Goal: Information Seeking & Learning: Understand process/instructions

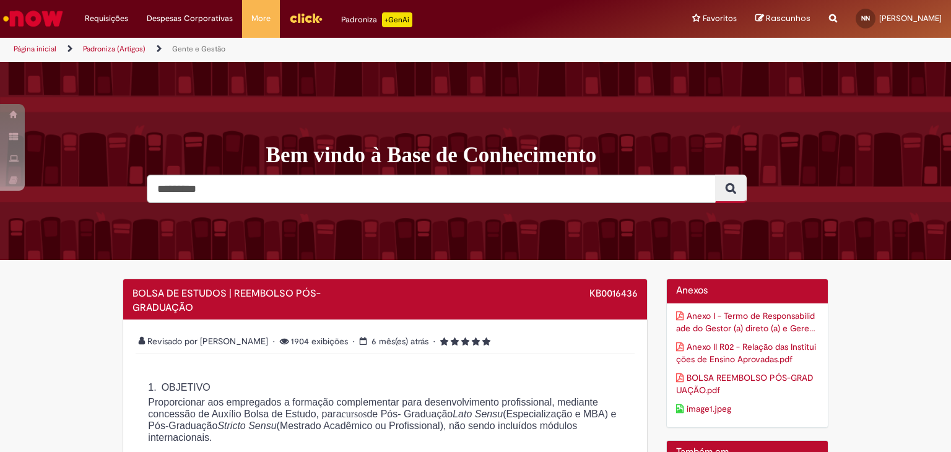
scroll to position [62, 0]
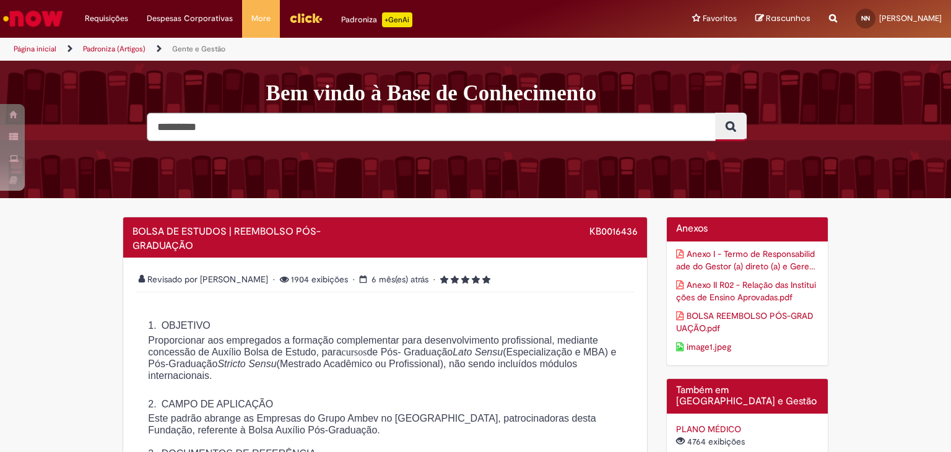
click at [258, 352] on span "Proporcionar aos empregados a formação complementar para desenvolvimento profis…" at bounding box center [382, 358] width 468 height 46
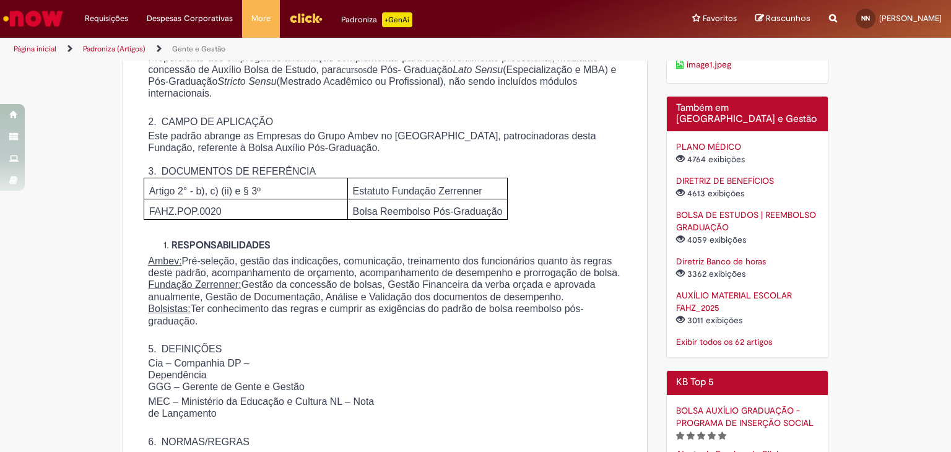
scroll to position [371, 0]
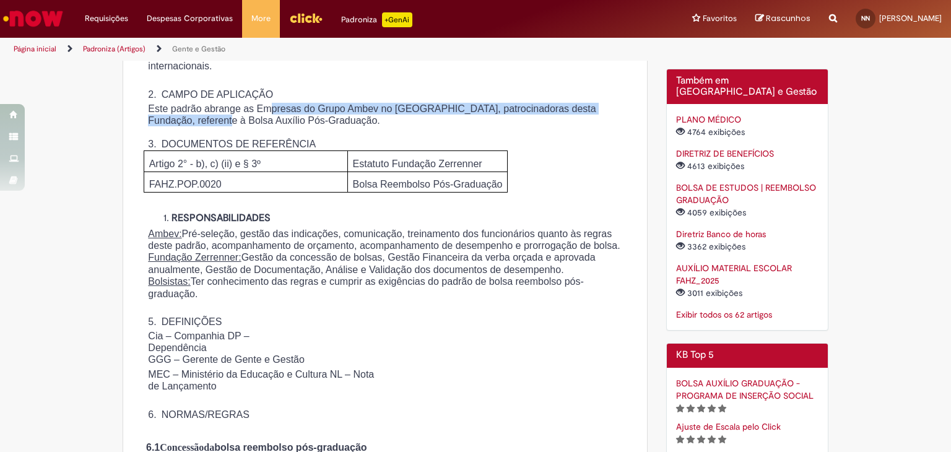
click at [282, 116] on span "Este padrão abrange as Empresas do Grupo Ambev no [GEOGRAPHIC_DATA], patrocinad…" at bounding box center [371, 114] width 447 height 22
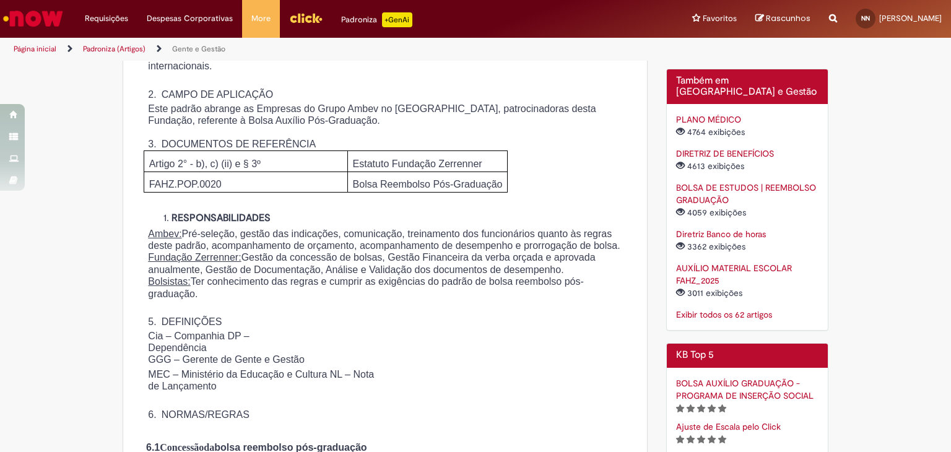
click at [290, 124] on span "Este padrão abrange as Empresas do Grupo Ambev no [GEOGRAPHIC_DATA], patrocinad…" at bounding box center [371, 114] width 447 height 22
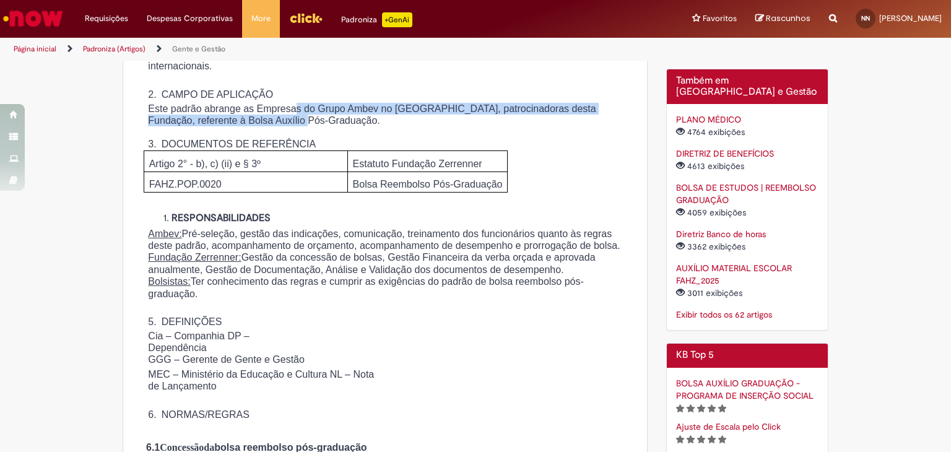
click at [308, 114] on span "Este padrão abrange as Empresas do Grupo Ambev no [GEOGRAPHIC_DATA], patrocinad…" at bounding box center [371, 114] width 447 height 22
click at [308, 118] on span "Este padrão abrange as Empresas do Grupo Ambev no [GEOGRAPHIC_DATA], patrocinad…" at bounding box center [371, 114] width 447 height 22
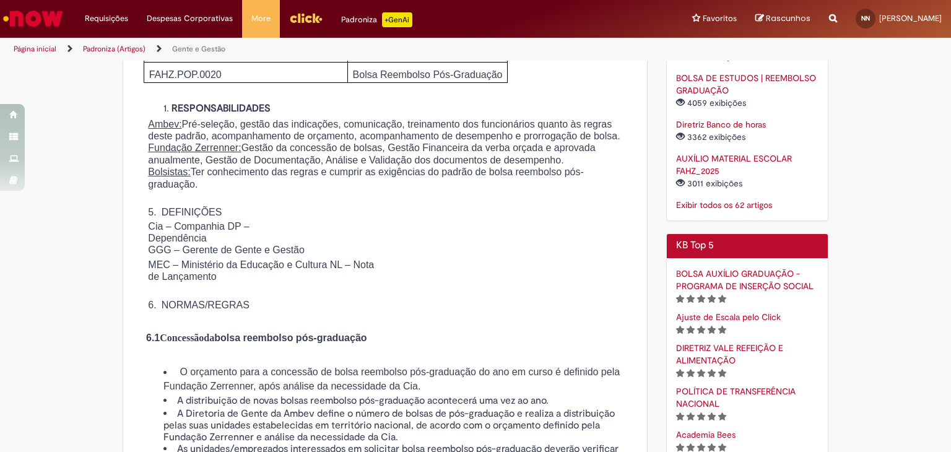
scroll to position [495, 0]
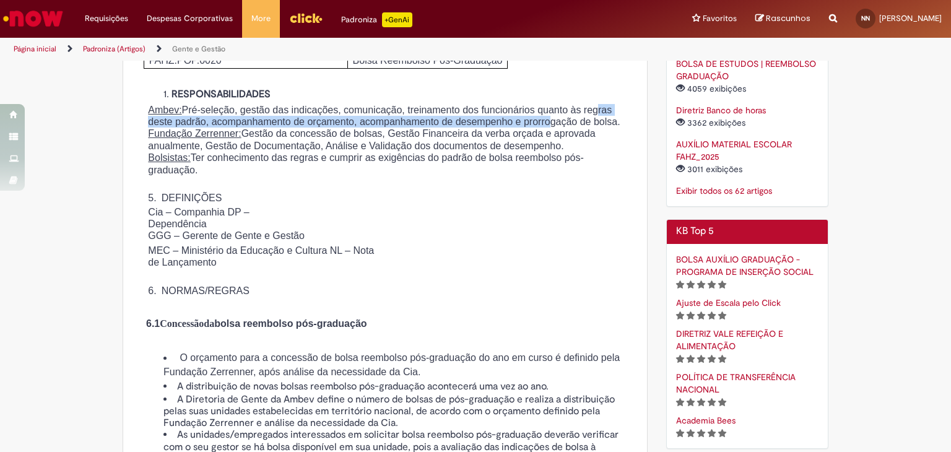
drag, startPoint x: 204, startPoint y: 140, endPoint x: 264, endPoint y: 149, distance: 61.2
click at [259, 127] on span "Ambev: Pré-seleção, gestão das indicações, comunicação, treinamento dos funcion…" at bounding box center [384, 116] width 472 height 22
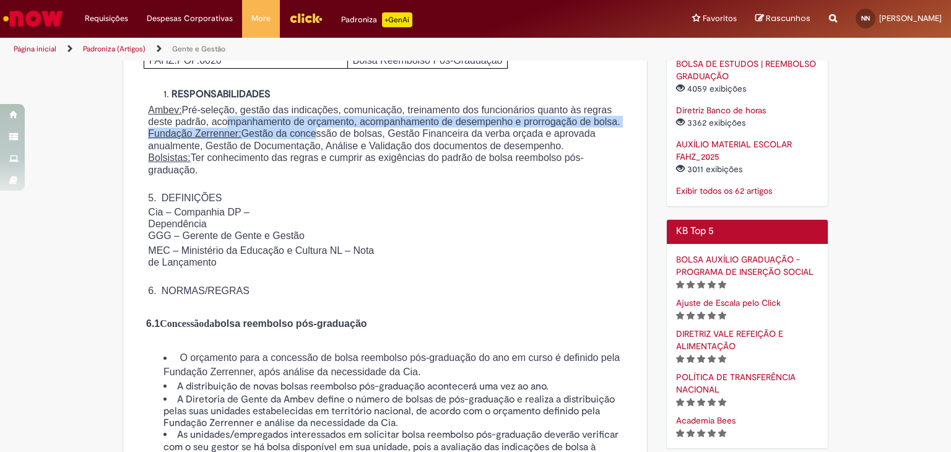
drag, startPoint x: 326, startPoint y: 166, endPoint x: 315, endPoint y: 135, distance: 33.3
click at [315, 135] on div "1. OBJETIVO Proporcionar aos empregados a formação complementar para desenvolvi…" at bounding box center [385, 84] width 493 height 423
drag, startPoint x: 312, startPoint y: 127, endPoint x: 329, endPoint y: 154, distance: 32.3
click at [329, 128] on p "Ambev: Pré-seleção, gestão das indicações, comunicação, treinamento dos funcion…" at bounding box center [384, 116] width 473 height 24
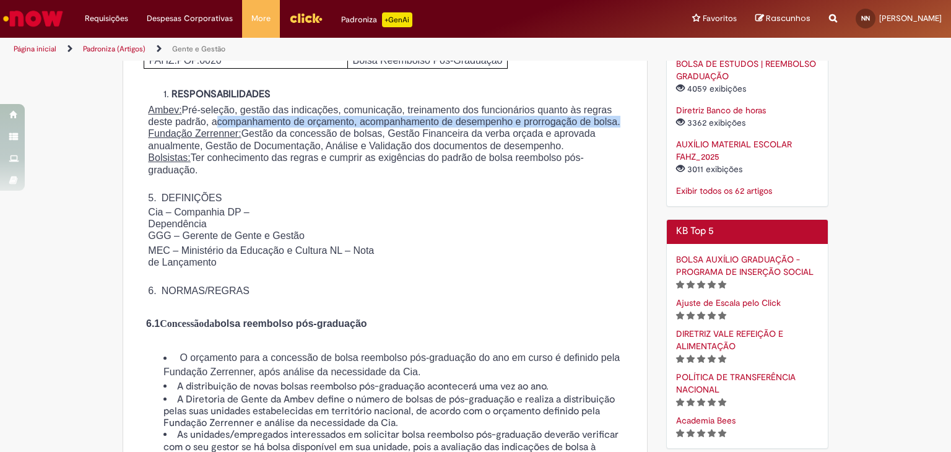
drag, startPoint x: 329, startPoint y: 154, endPoint x: 305, endPoint y: 142, distance: 27.4
click at [305, 128] on p "Ambev: Pré-seleção, gestão das indicações, comunicação, treinamento dos funcion…" at bounding box center [384, 116] width 473 height 24
click at [305, 127] on span "Ambev: Pré-seleção, gestão das indicações, comunicação, treinamento dos funcion…" at bounding box center [384, 116] width 472 height 22
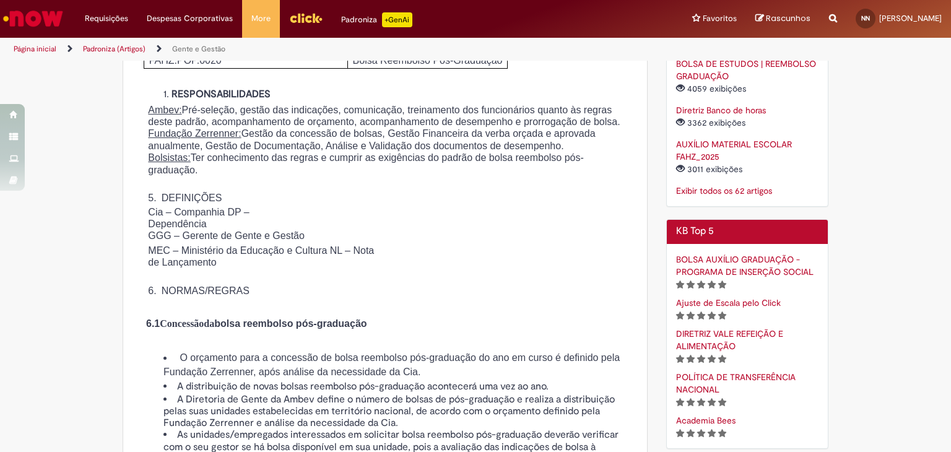
drag, startPoint x: 255, startPoint y: 172, endPoint x: 275, endPoint y: 194, distance: 29.4
click at [275, 194] on div "1. OBJETIVO Proporcionar aos empregados a formação complementar para desenvolvi…" at bounding box center [385, 84] width 493 height 423
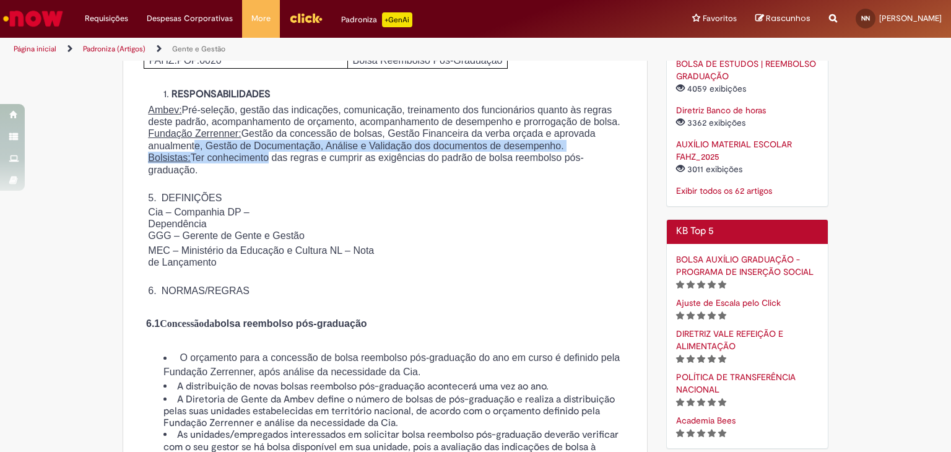
click at [275, 175] on span "Bolsistas: Ter conhecimento das regras e cumprir as exigências do padrão de bol…" at bounding box center [365, 163] width 435 height 22
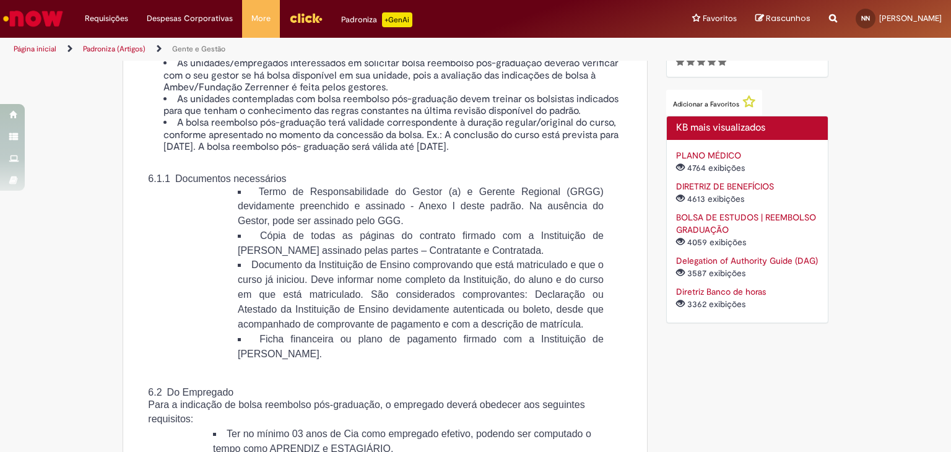
scroll to position [928, 0]
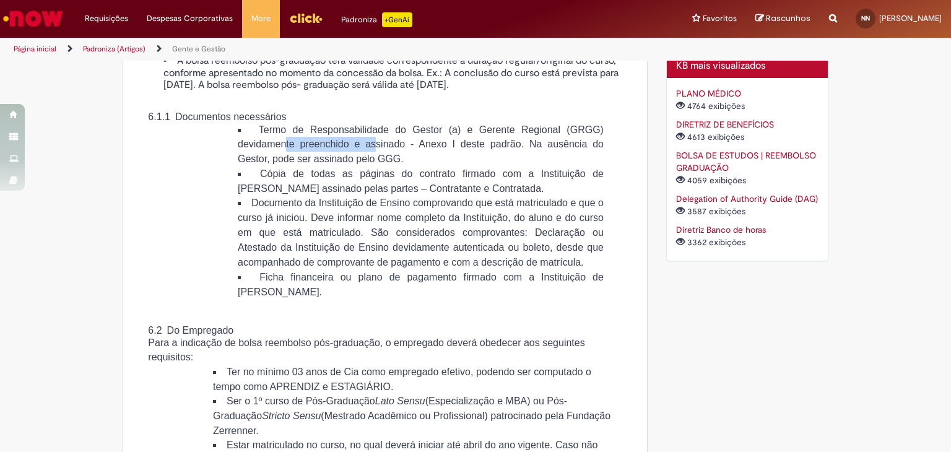
drag, startPoint x: 293, startPoint y: 179, endPoint x: 381, endPoint y: 197, distance: 89.7
click at [381, 166] on li "Termo de Responsabilidade do Gestor (a) e Gerente Regional (GRGG) devidamente p…" at bounding box center [421, 145] width 366 height 44
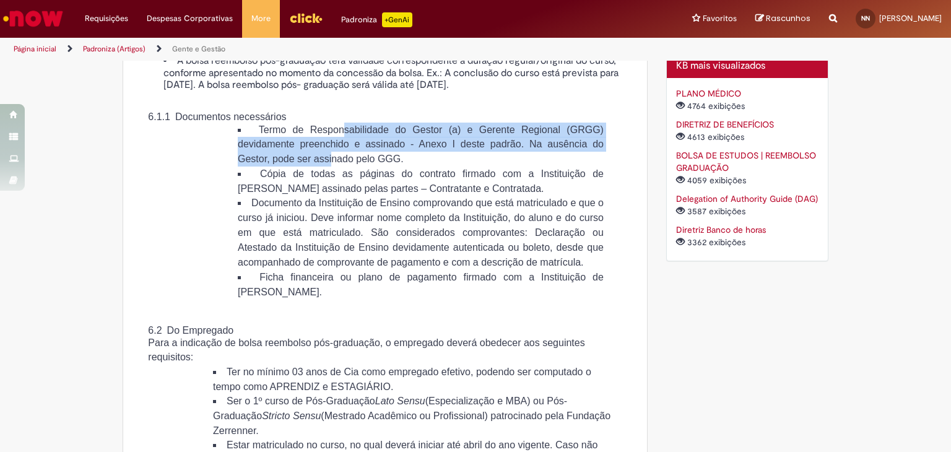
drag, startPoint x: 334, startPoint y: 175, endPoint x: 352, endPoint y: 199, distance: 29.7
click at [352, 164] on span "Termo de Responsabilidade do Gestor (a) e Gerente Regional (GRGG) devidamente p…" at bounding box center [421, 144] width 366 height 40
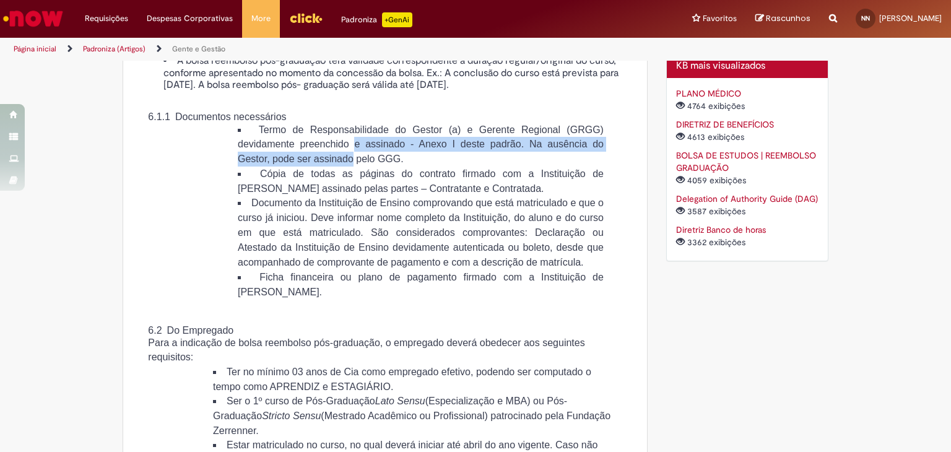
drag, startPoint x: 351, startPoint y: 199, endPoint x: 360, endPoint y: 171, distance: 29.4
click at [360, 164] on span "Termo de Responsabilidade do Gestor (a) e Gerente Regional (GRGG) devidamente p…" at bounding box center [421, 144] width 366 height 40
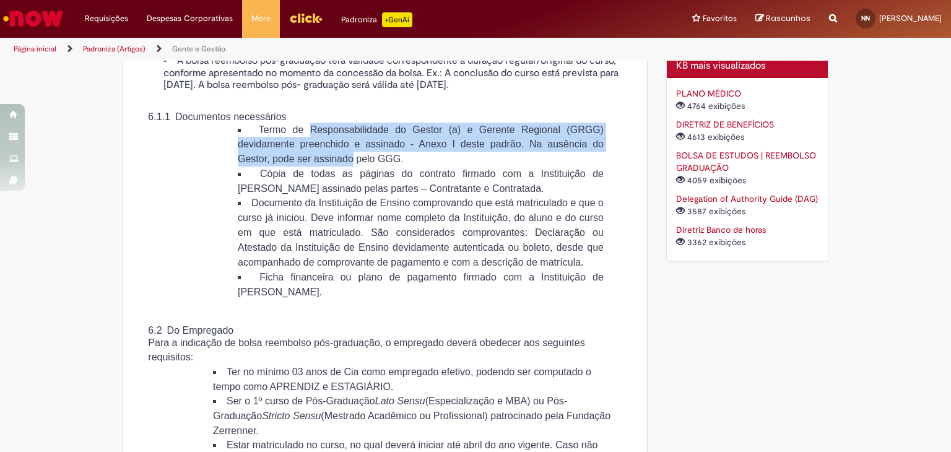
click at [361, 164] on span "Termo de Responsabilidade do Gestor (a) e Gerente Regional (GRGG) devidamente p…" at bounding box center [421, 144] width 366 height 40
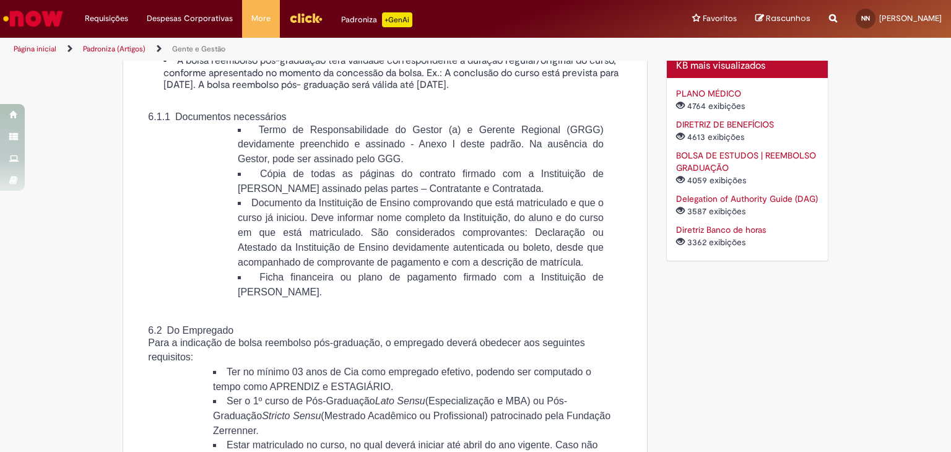
click at [379, 166] on li "Termo de Responsabilidade do Gestor (a) e Gerente Regional (GRGG) devidamente p…" at bounding box center [421, 145] width 366 height 44
click at [364, 164] on span "Termo de Responsabilidade do Gestor (a) e Gerente Regional (GRGG) devidamente p…" at bounding box center [421, 144] width 366 height 40
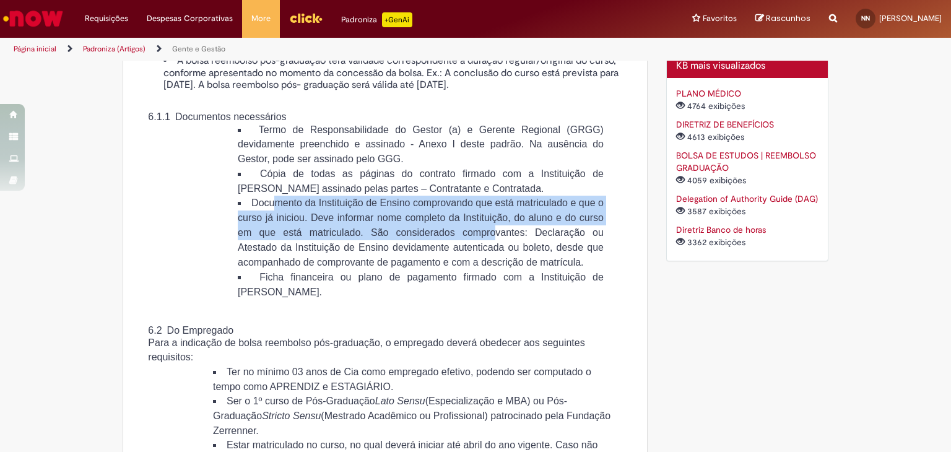
drag, startPoint x: 336, startPoint y: 270, endPoint x: 337, endPoint y: 288, distance: 18.6
click at [337, 267] on span "Documento da Instituição de Ensino comprovando que está matriculado e que o cur…" at bounding box center [421, 232] width 366 height 70
drag, startPoint x: 337, startPoint y: 288, endPoint x: 329, endPoint y: 283, distance: 9.3
click at [335, 267] on span "Documento da Instituição de Ensino comprovando que está matriculado e que o cur…" at bounding box center [421, 232] width 366 height 70
click at [312, 268] on li "Documento da Instituição de Ensino comprovando que está matriculado e que o cur…" at bounding box center [421, 233] width 366 height 74
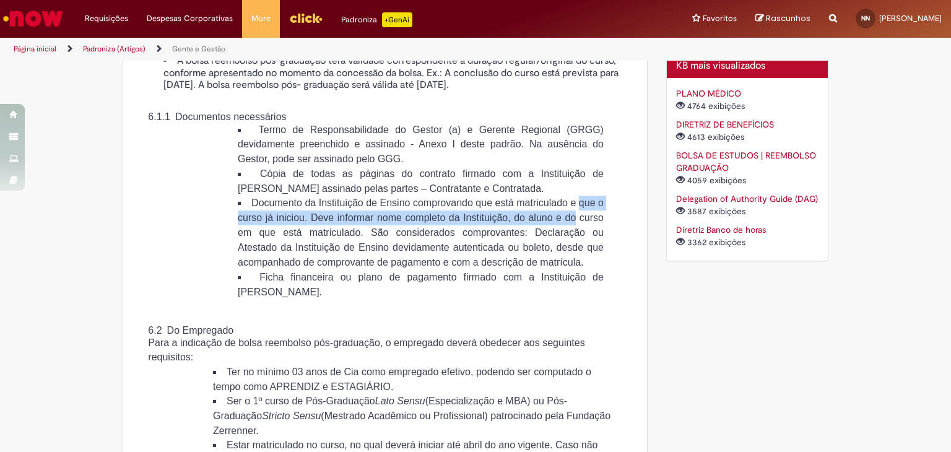
drag, startPoint x: 312, startPoint y: 268, endPoint x: 368, endPoint y: 276, distance: 56.9
click at [368, 270] on li "Documento da Instituição de Ensino comprovando que está matriculado e que o cur…" at bounding box center [421, 233] width 366 height 74
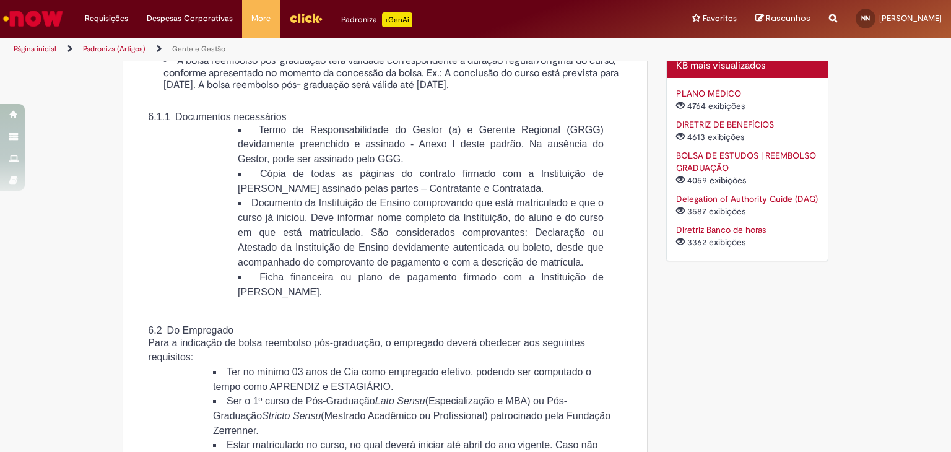
click at [402, 267] on span "Documento da Instituição de Ensino comprovando que está matriculado e que o cur…" at bounding box center [421, 232] width 366 height 70
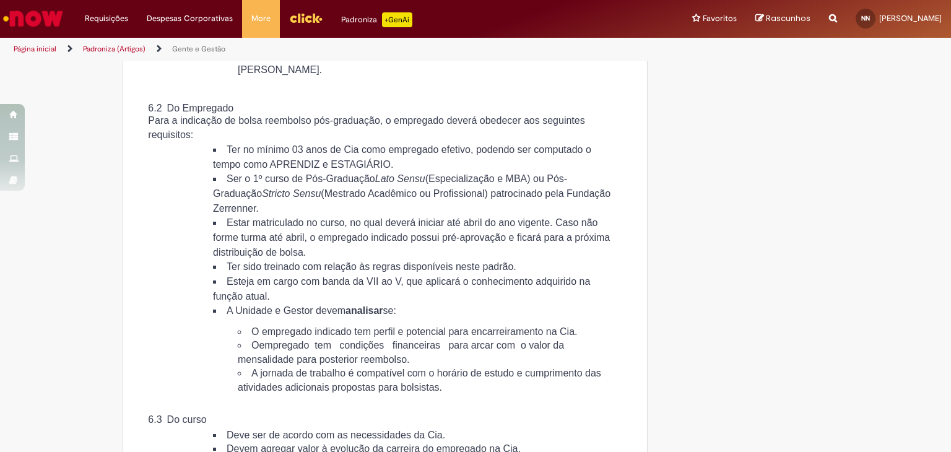
scroll to position [1176, 0]
